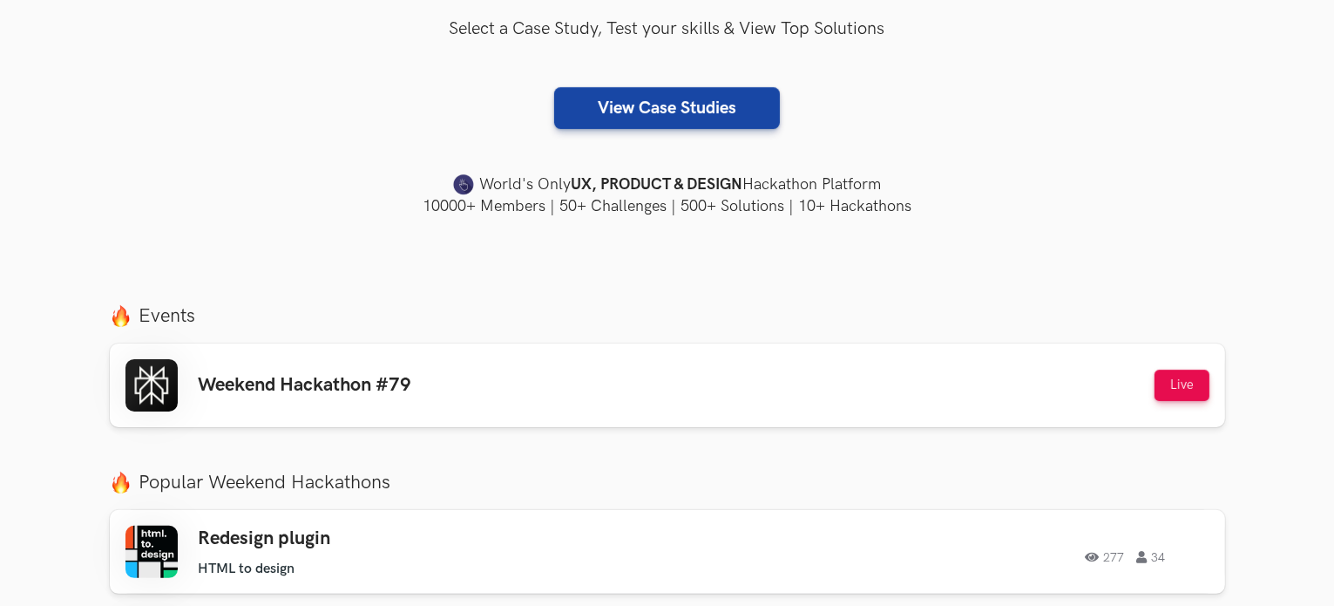
scroll to position [436, 0]
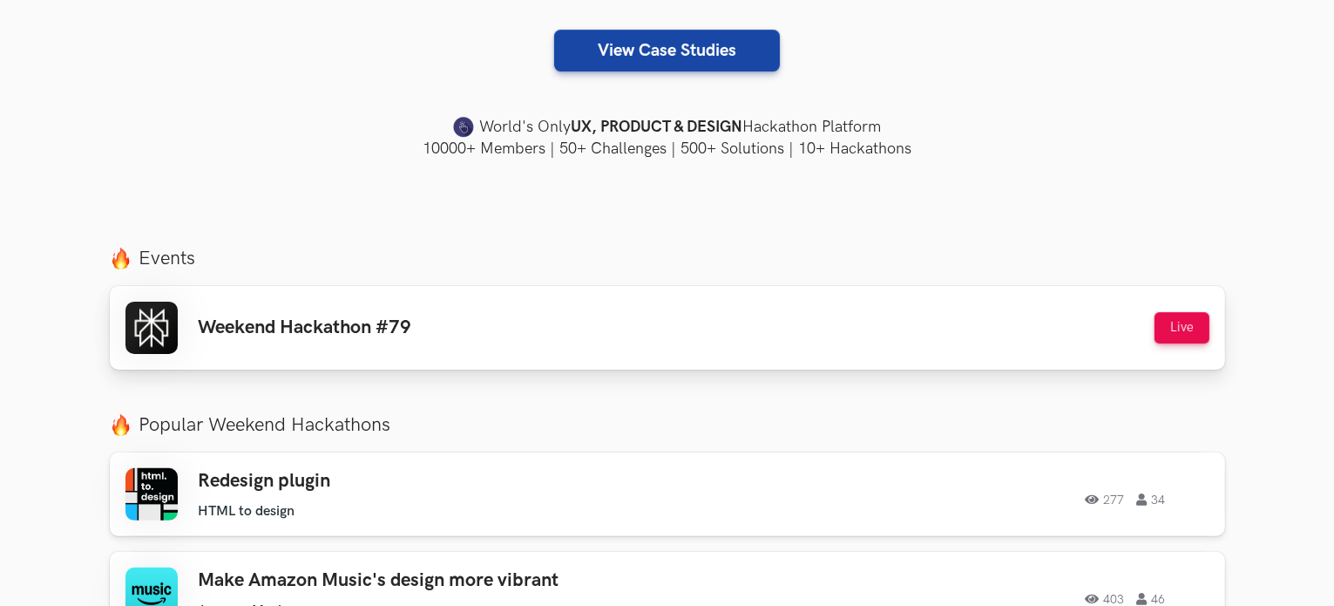
click at [488, 335] on div "Weekend Hackathon #79 Live" at bounding box center [667, 327] width 1084 height 52
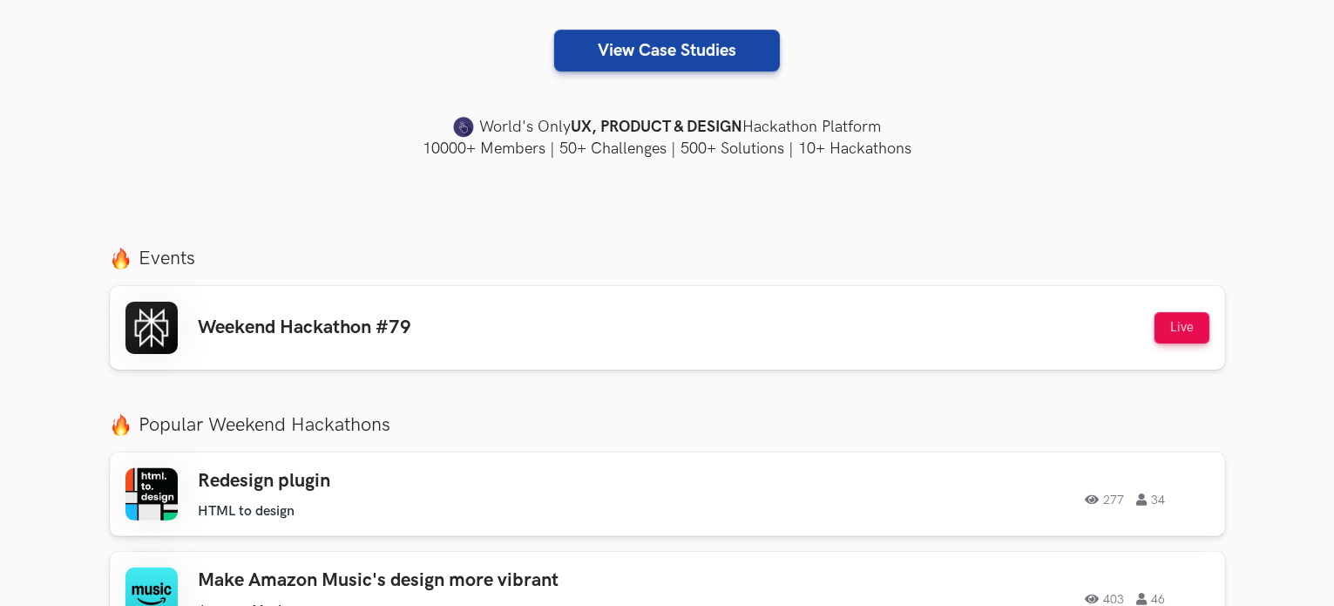
scroll to position [523, 0]
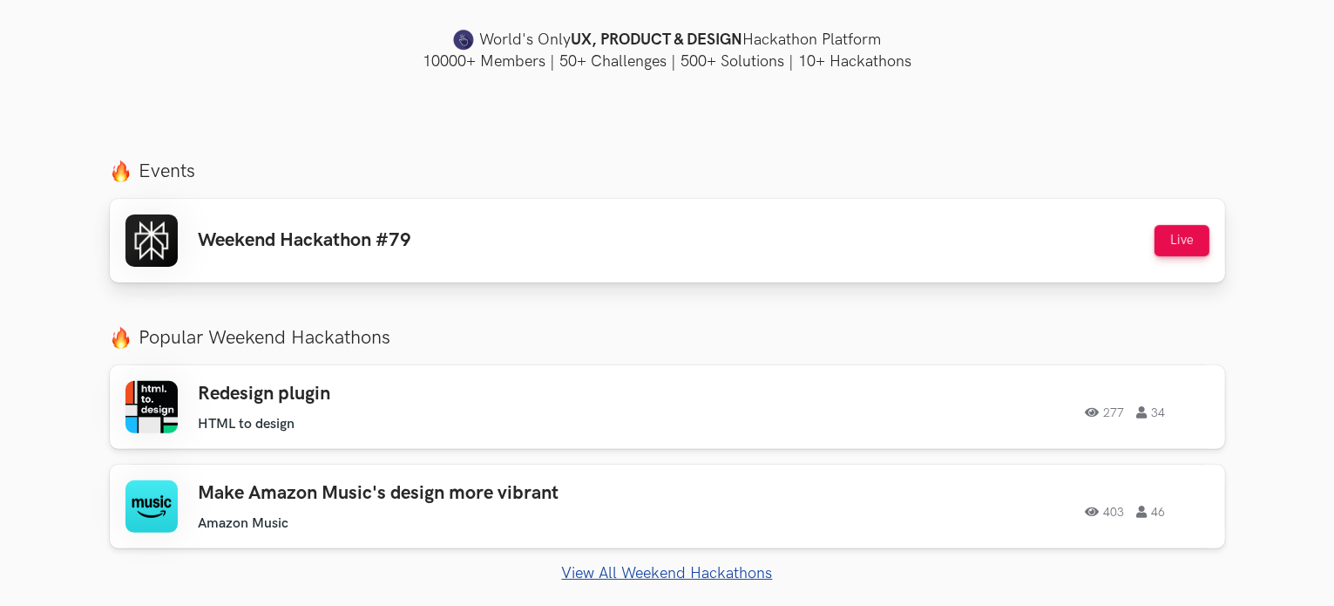
click at [487, 232] on div "Weekend Hackathon #79 Live" at bounding box center [667, 240] width 1084 height 52
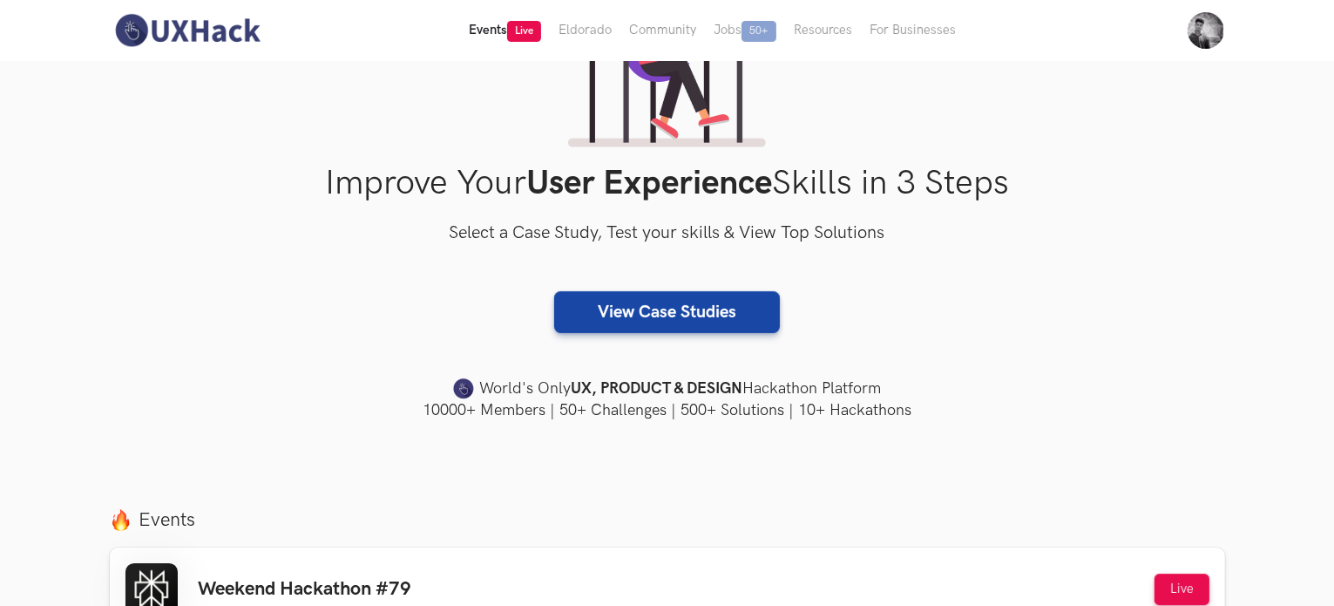
scroll to position [174, 0]
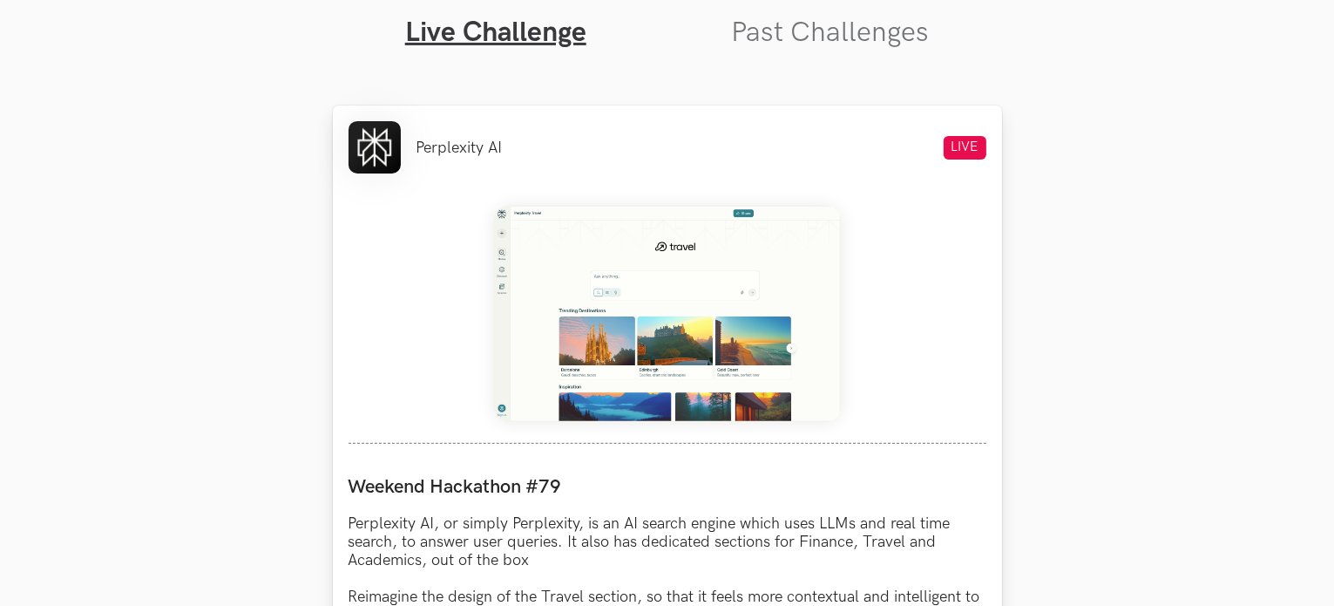
scroll to position [610, 0]
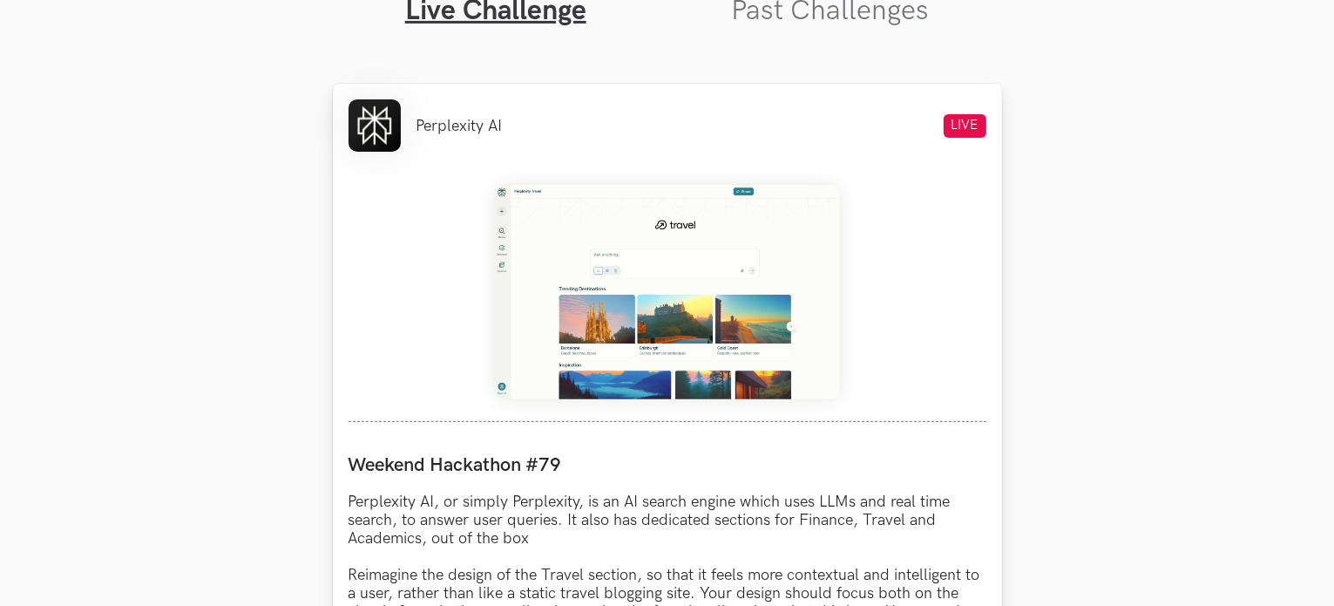
click at [598, 250] on img at bounding box center [667, 292] width 349 height 218
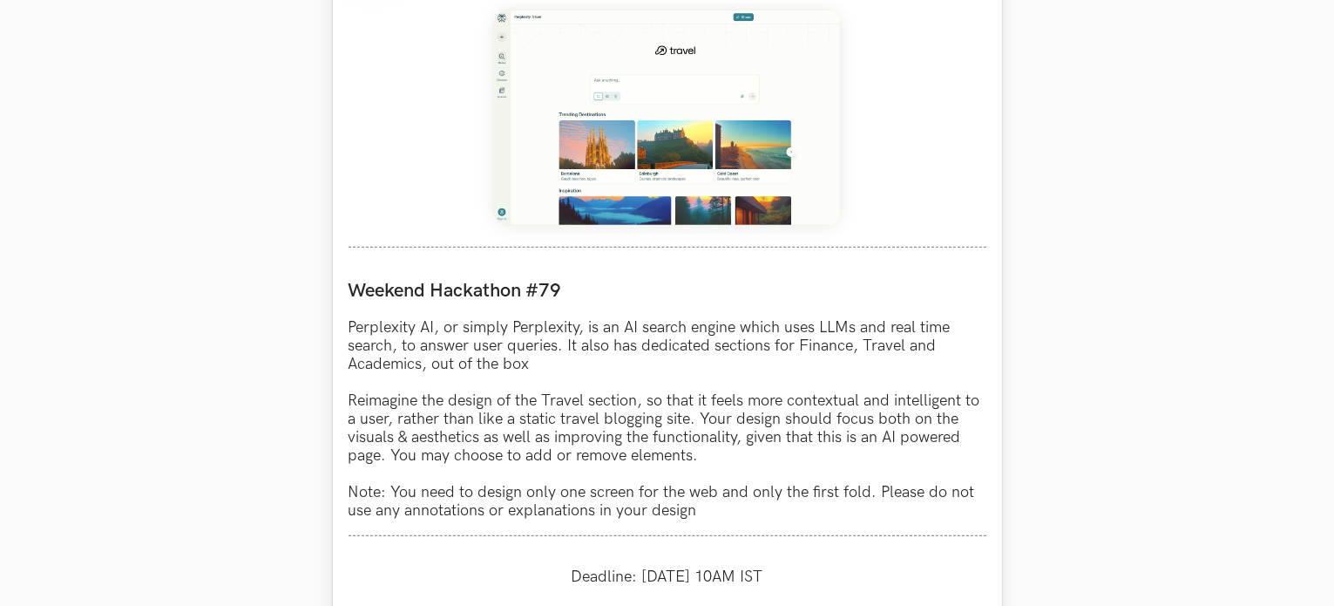
scroll to position [871, 0]
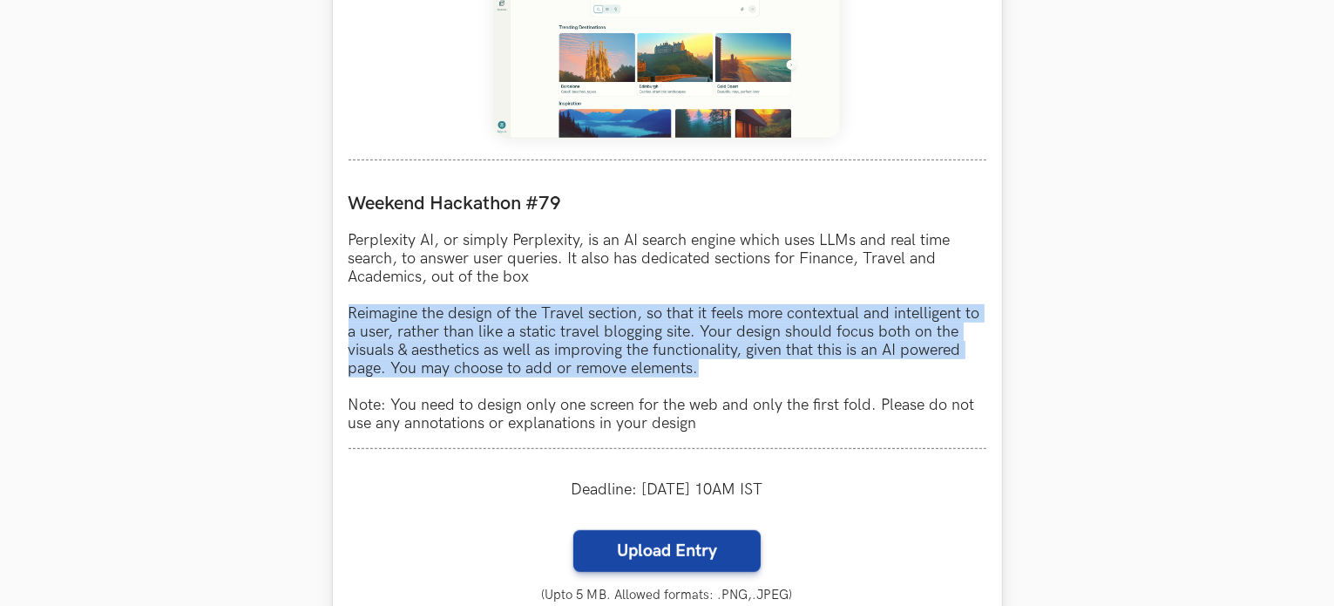
drag, startPoint x: 346, startPoint y: 316, endPoint x: 716, endPoint y: 369, distance: 374.0
click at [716, 369] on div "Perplexity AI LIVE Weekend Hackathon #79 Perplexity AI, or simply Perplexity, i…" at bounding box center [667, 281] width 669 height 918
copy p "Reimagine the design of the Travel section, so that it feels more contextual an…"
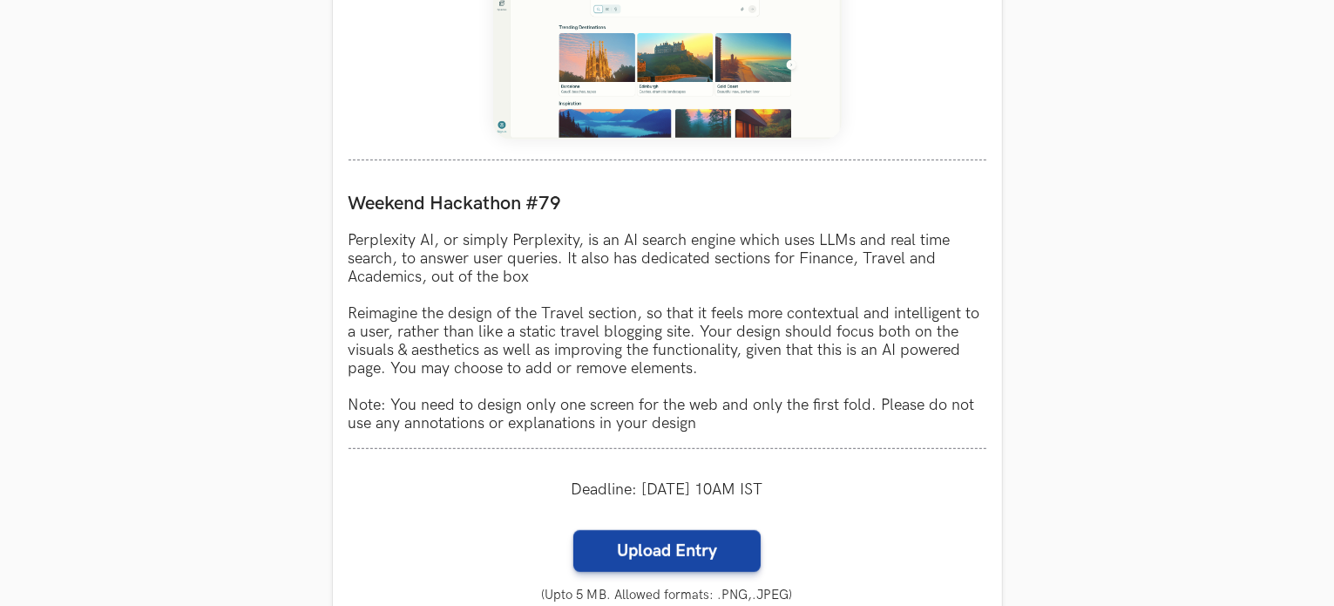
click at [1094, 291] on section "Weekend Hackathons One screen, one product, one weekend Use your design chops t…" at bounding box center [667, 326] width 1334 height 2273
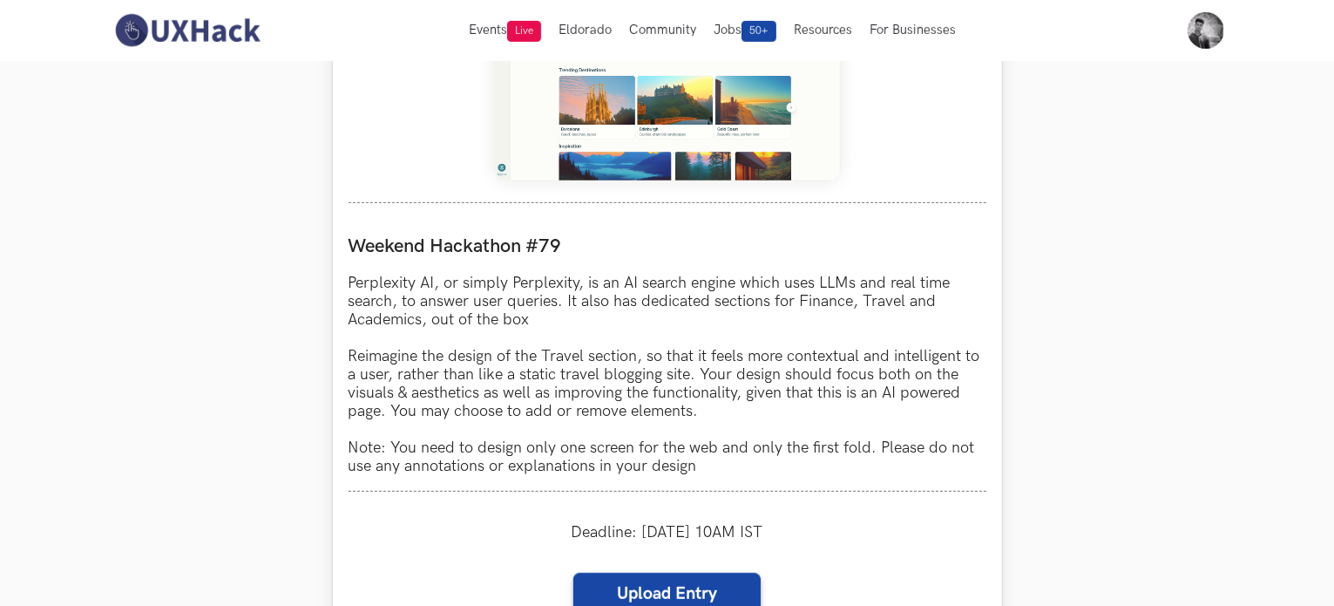
scroll to position [697, 0]
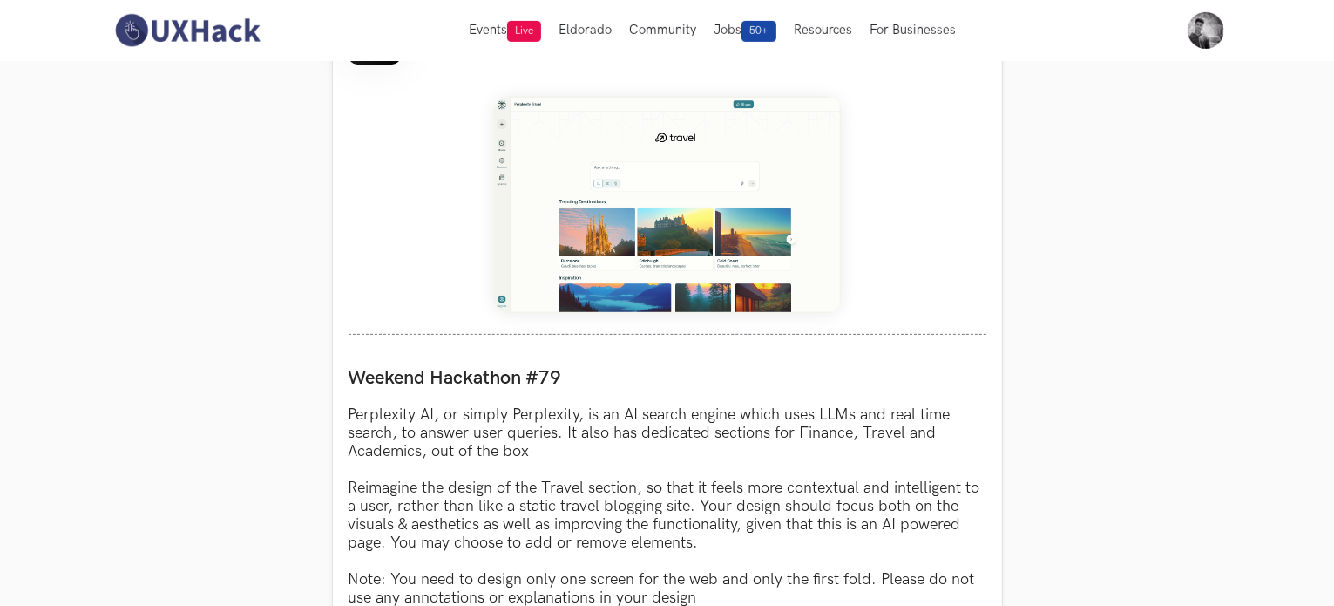
click at [1092, 289] on section "Weekend Hackathons One screen, one product, one weekend Use your design chops t…" at bounding box center [667, 500] width 1334 height 2273
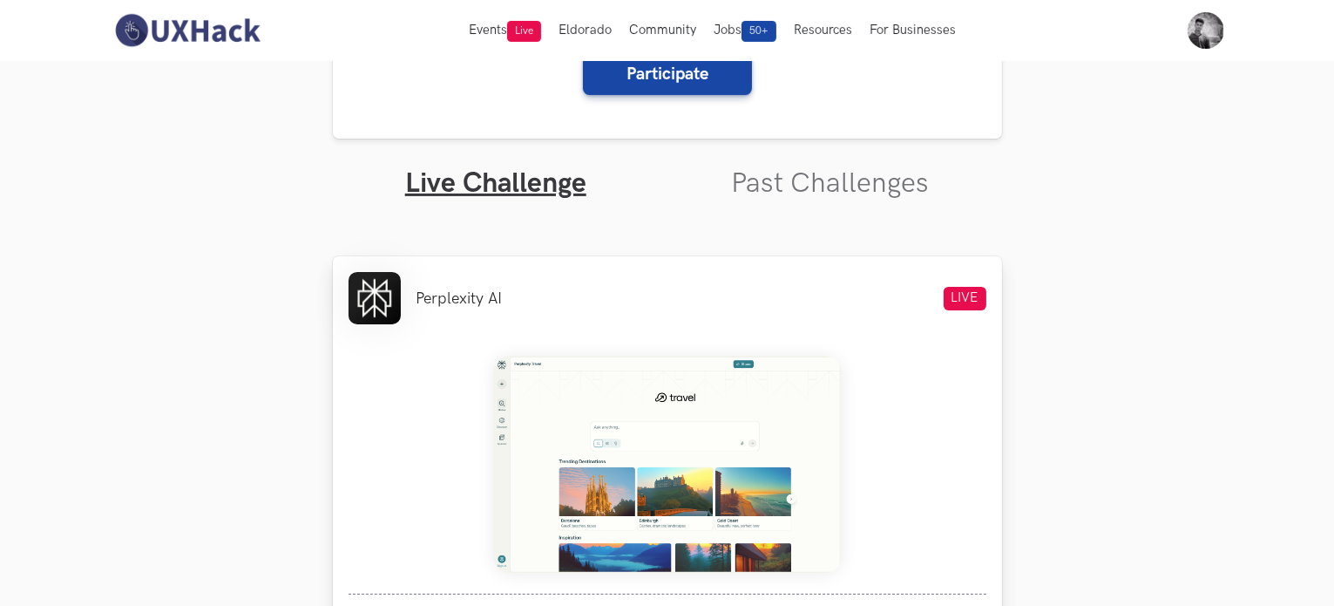
scroll to position [436, 0]
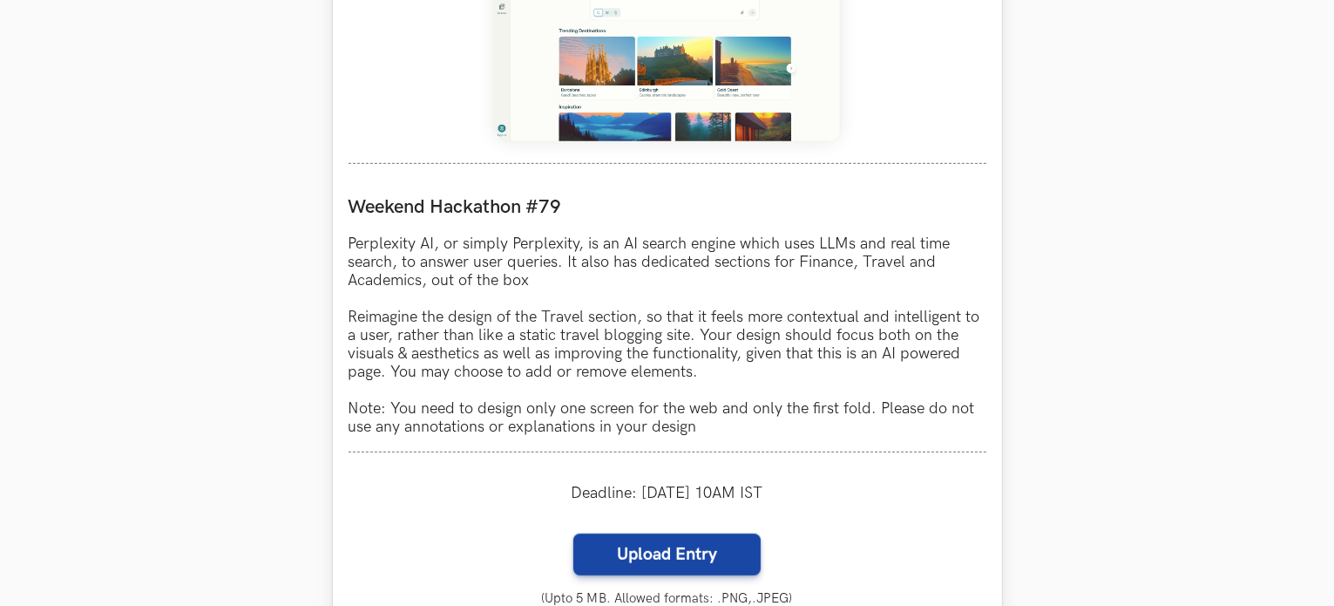
scroll to position [871, 0]
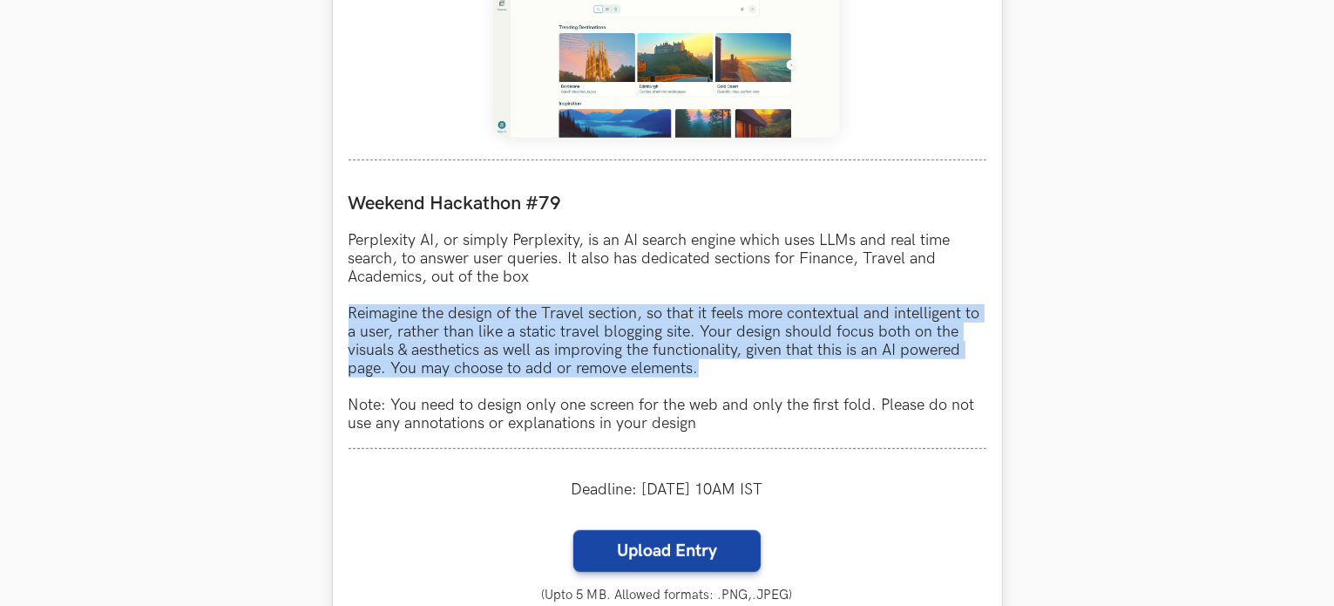
drag, startPoint x: 345, startPoint y: 313, endPoint x: 724, endPoint y: 376, distance: 384.2
click at [724, 376] on div "Perplexity AI LIVE Weekend Hackathon #79 Perplexity AI, or simply Perplexity, i…" at bounding box center [667, 281] width 669 height 918
copy p "Reimagine the design of the Travel section, so that it feels more contextual an…"
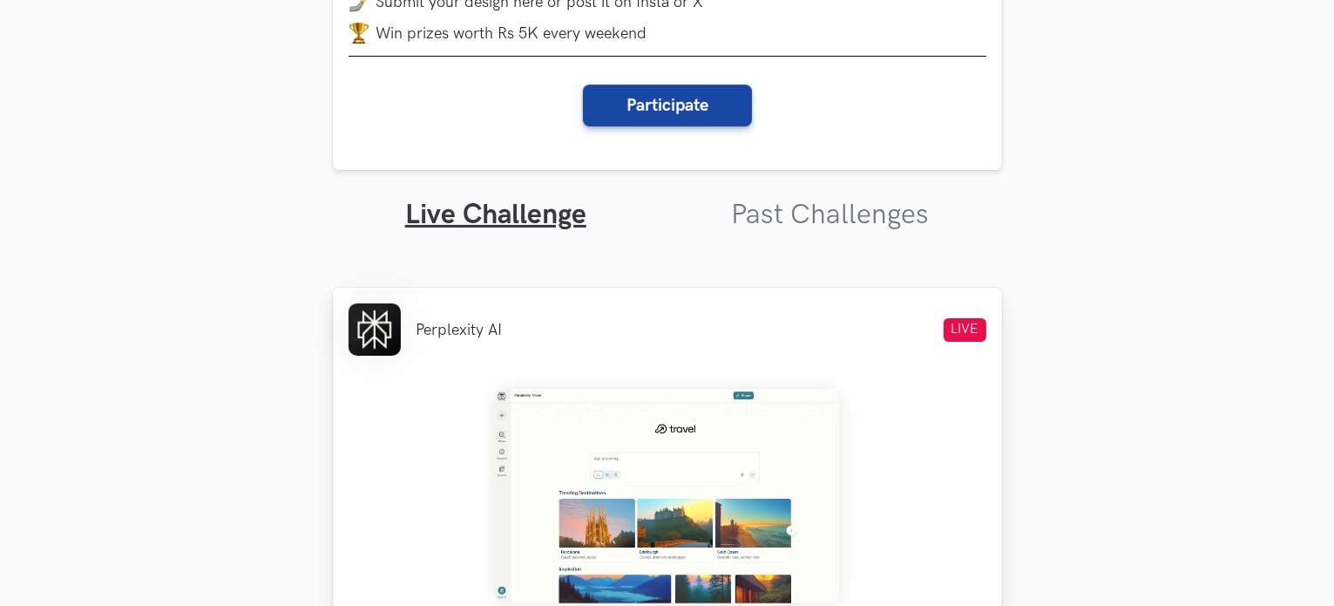
scroll to position [523, 0]
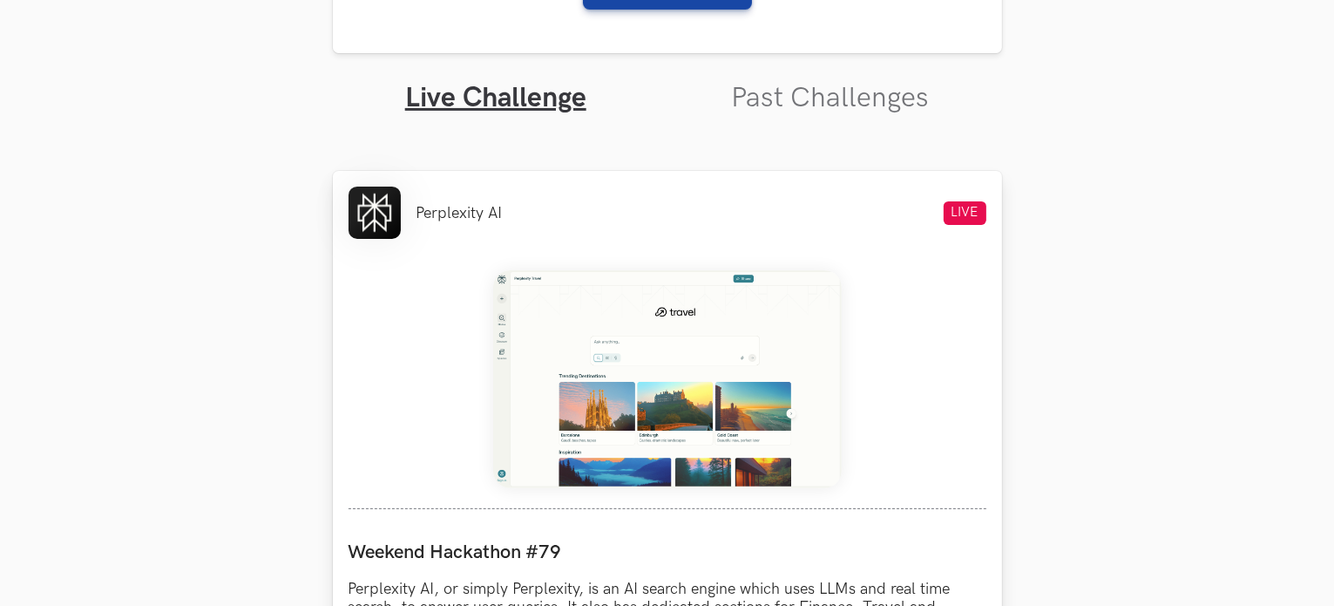
click at [652, 345] on img at bounding box center [667, 379] width 349 height 218
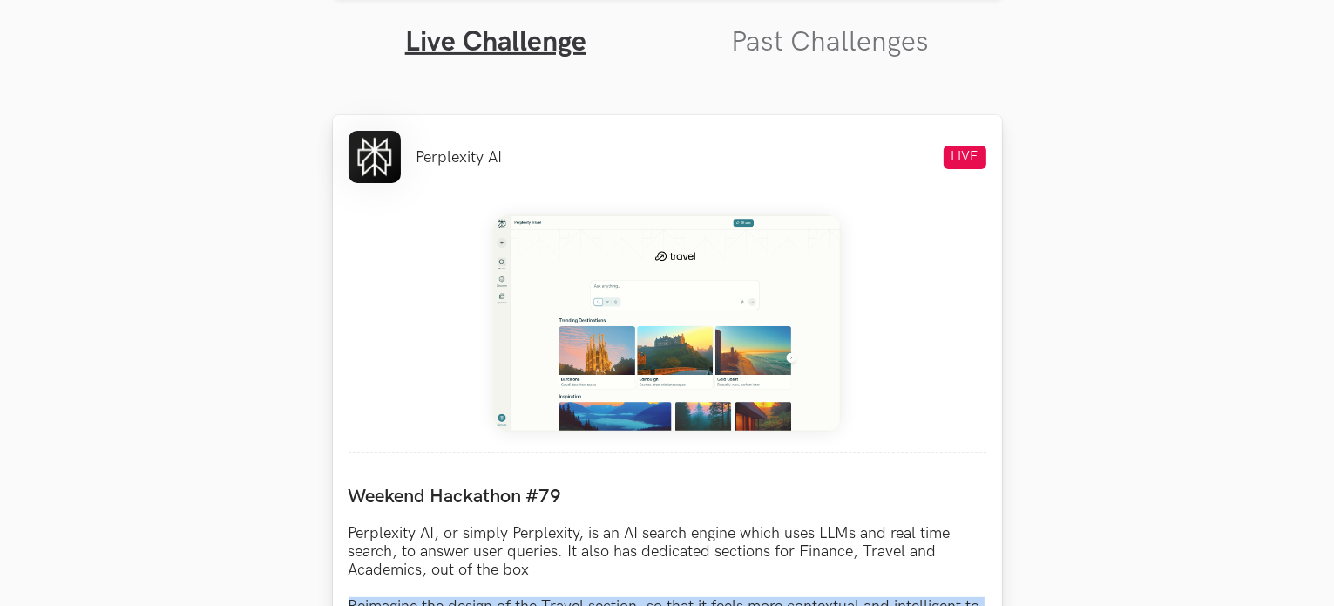
scroll to position [697, 0]
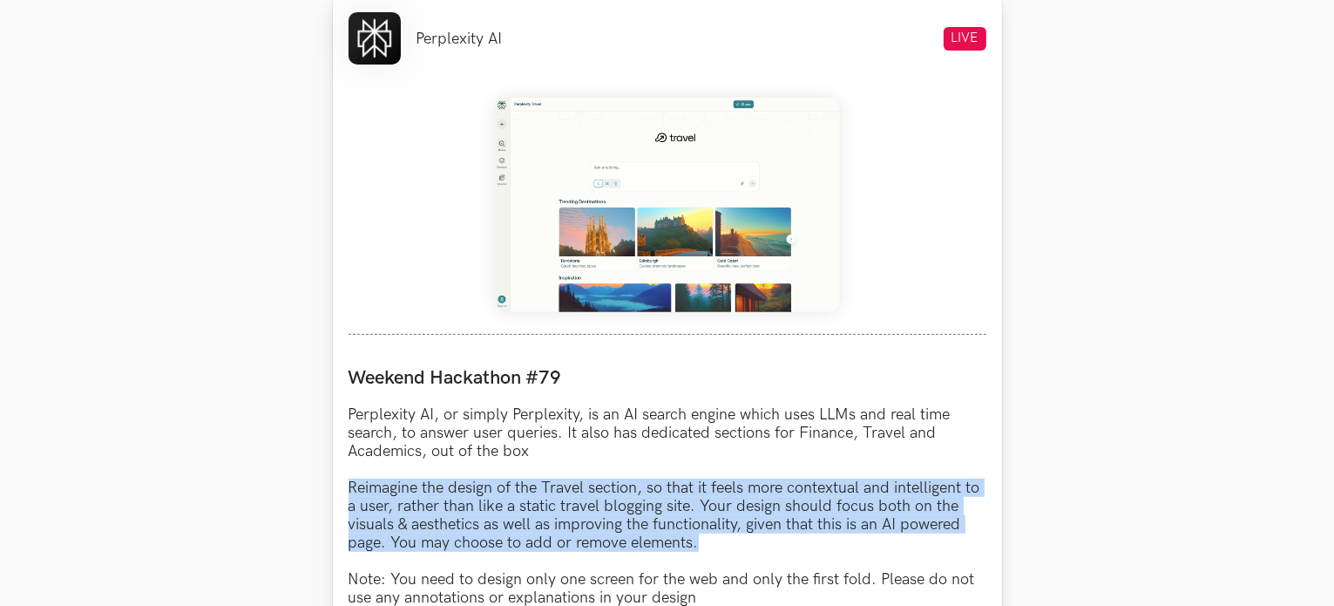
click at [563, 150] on img at bounding box center [667, 205] width 349 height 218
